Goal: Check status: Check status

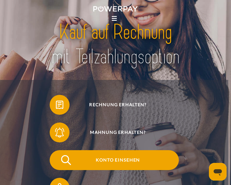
click at [118, 158] on span "Konto einsehen" at bounding box center [118, 160] width 122 height 20
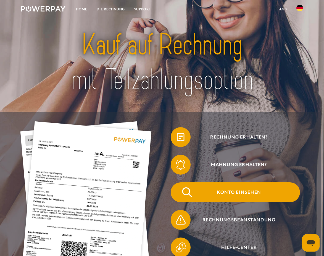
click at [234, 195] on span "Konto einsehen" at bounding box center [239, 192] width 122 height 20
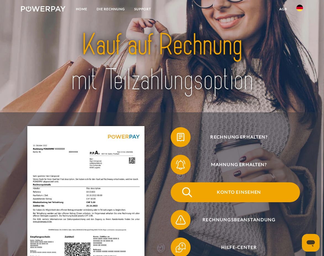
click at [237, 193] on span "Konto einsehen" at bounding box center [239, 192] width 122 height 20
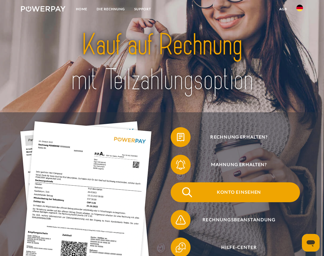
click at [237, 194] on span "Konto einsehen" at bounding box center [239, 192] width 122 height 20
